Goal: Information Seeking & Learning: Learn about a topic

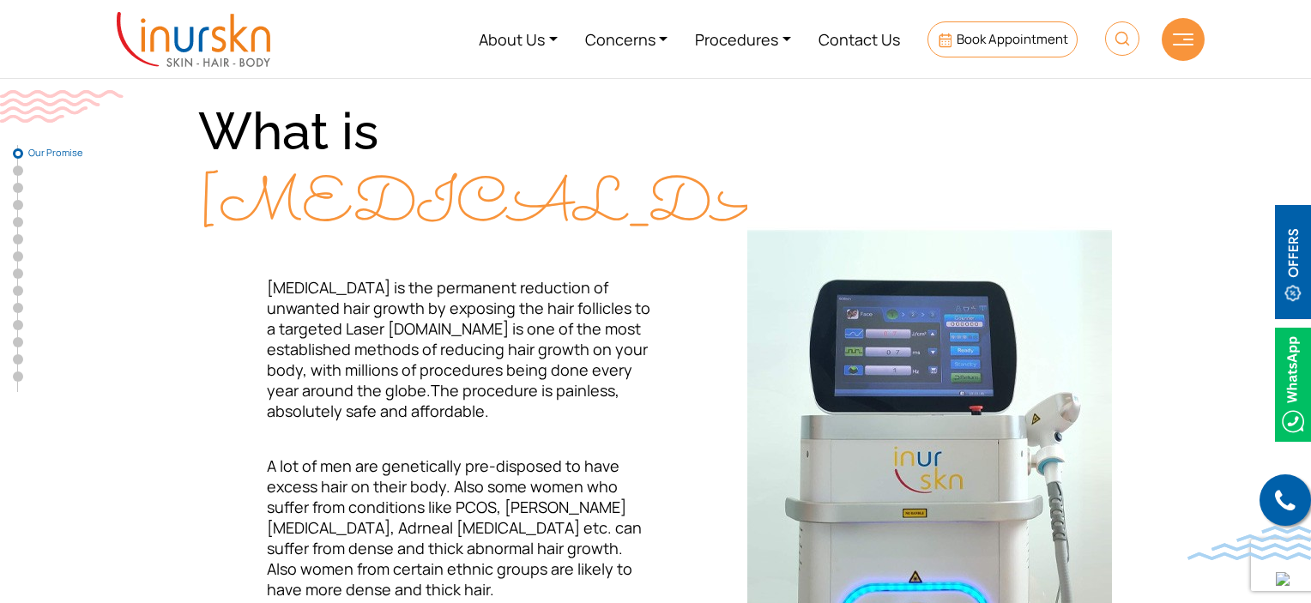
scroll to position [429, 0]
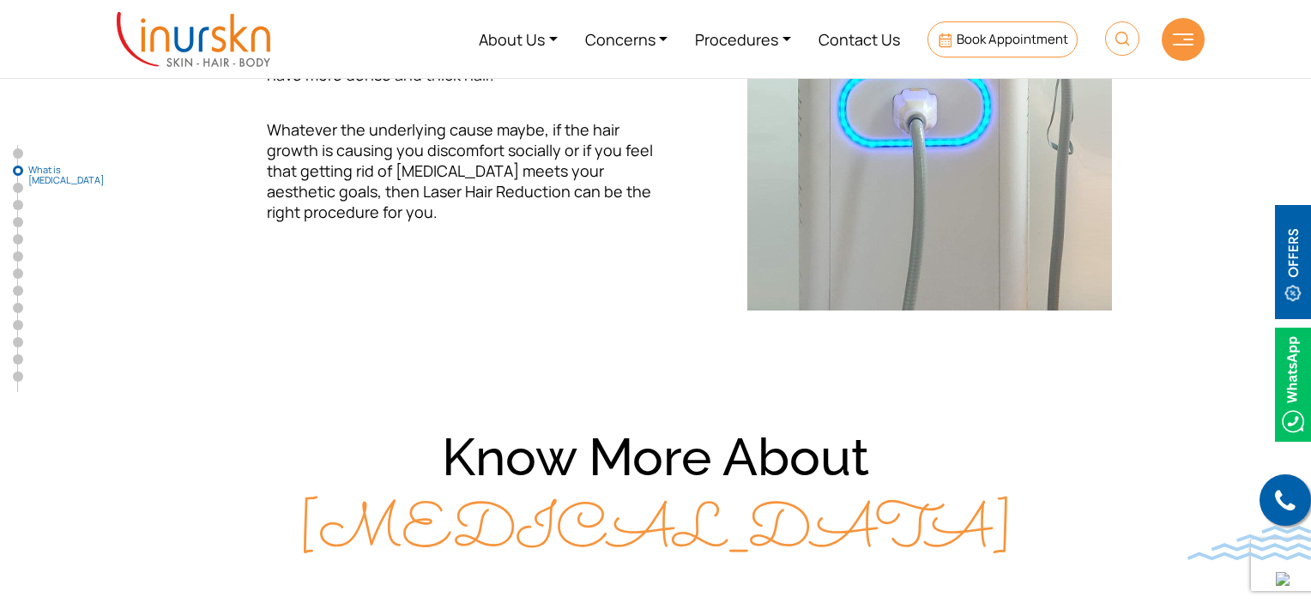
scroll to position [1035, 0]
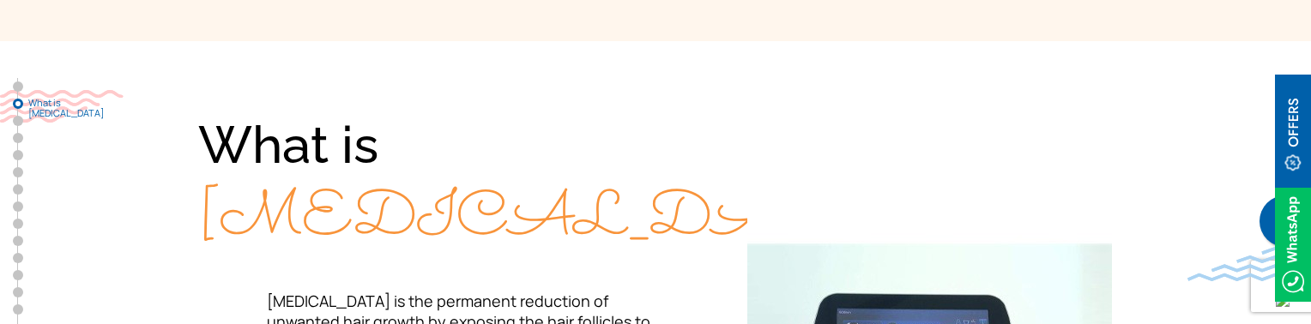
scroll to position [600, 0]
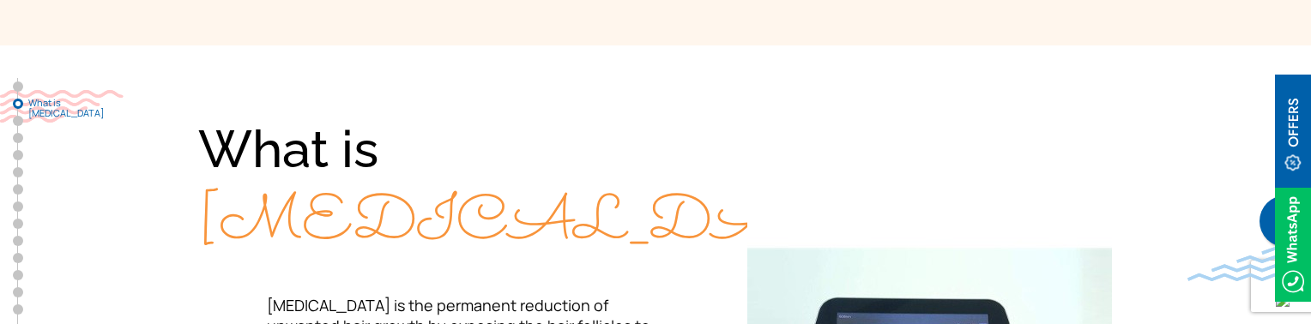
scroll to position [561, 0]
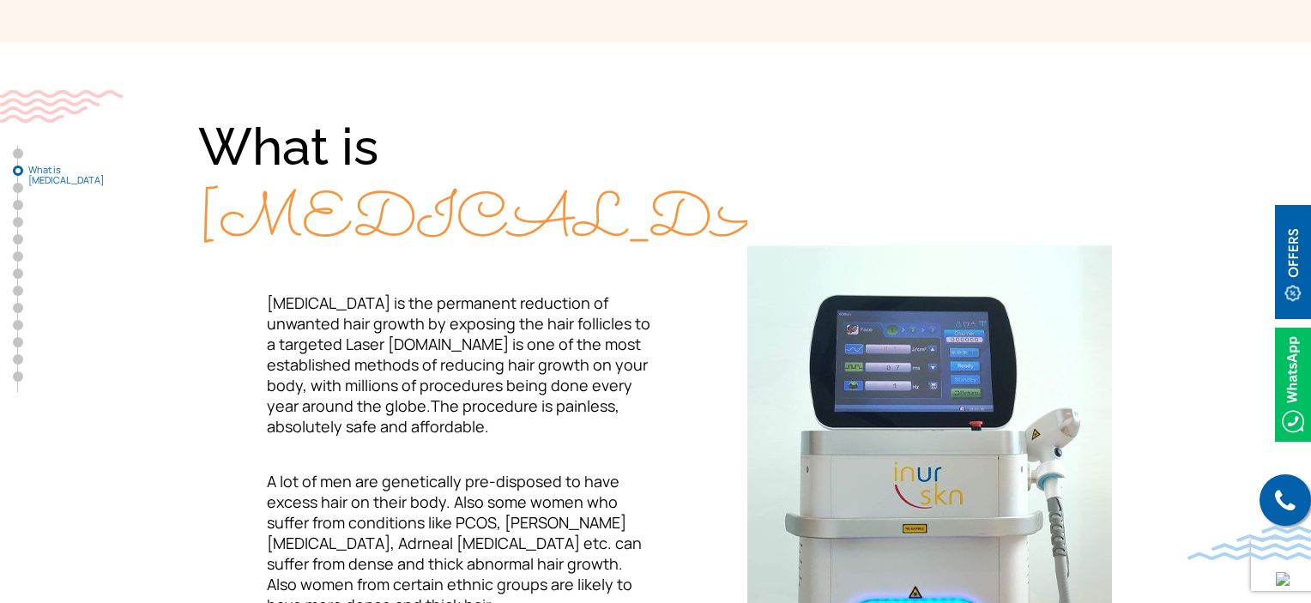
scroll to position [600, 0]
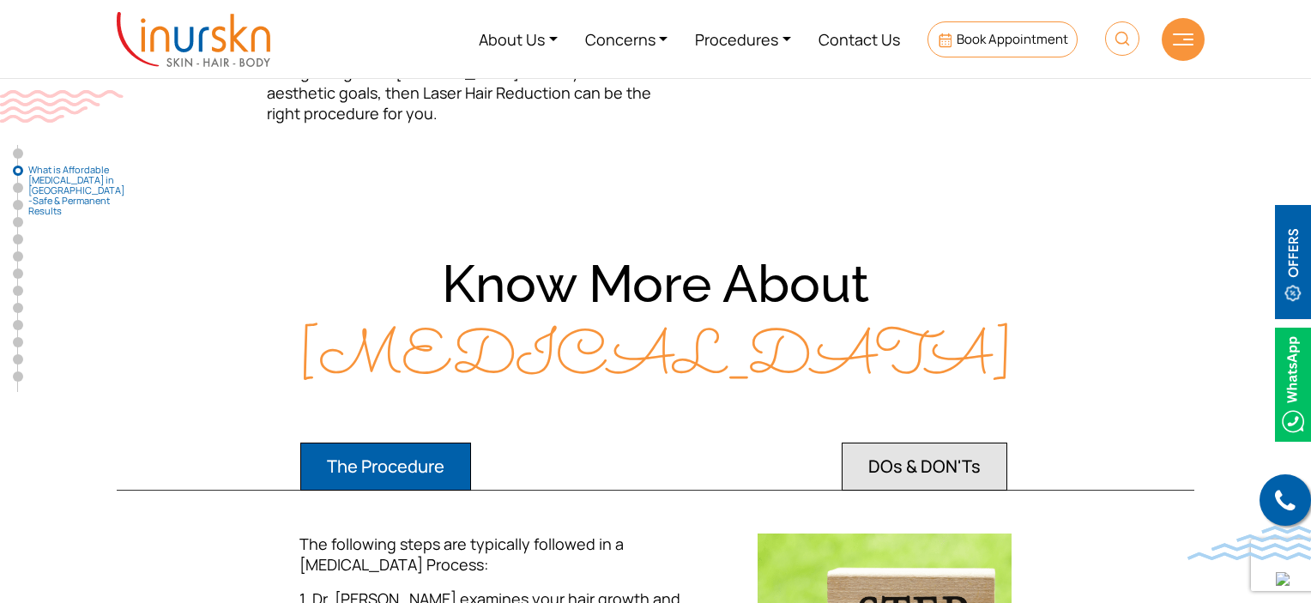
scroll to position [1458, 0]
